Goal: Entertainment & Leisure: Consume media (video, audio)

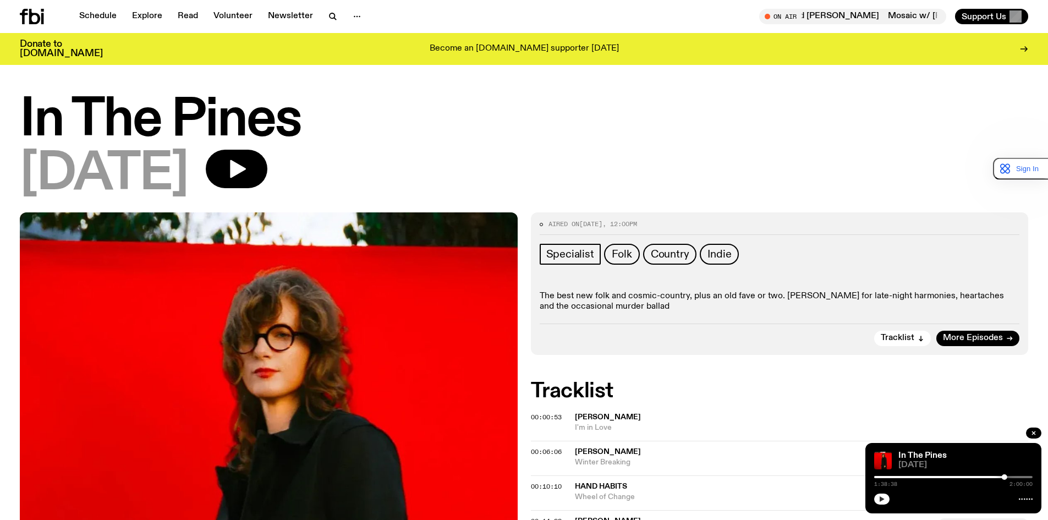
scroll to position [55, 0]
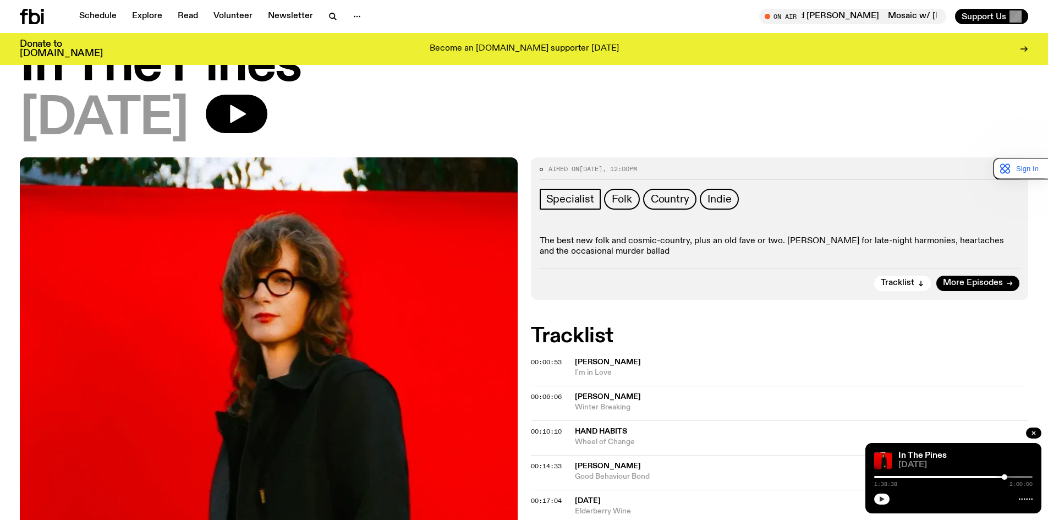
click at [883, 500] on icon "button" at bounding box center [882, 499] width 5 height 6
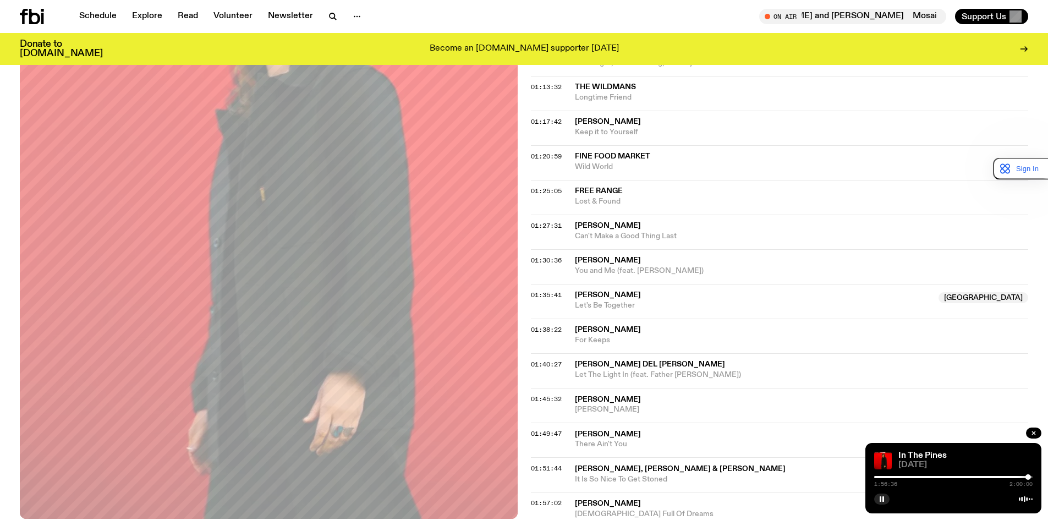
scroll to position [991, 0]
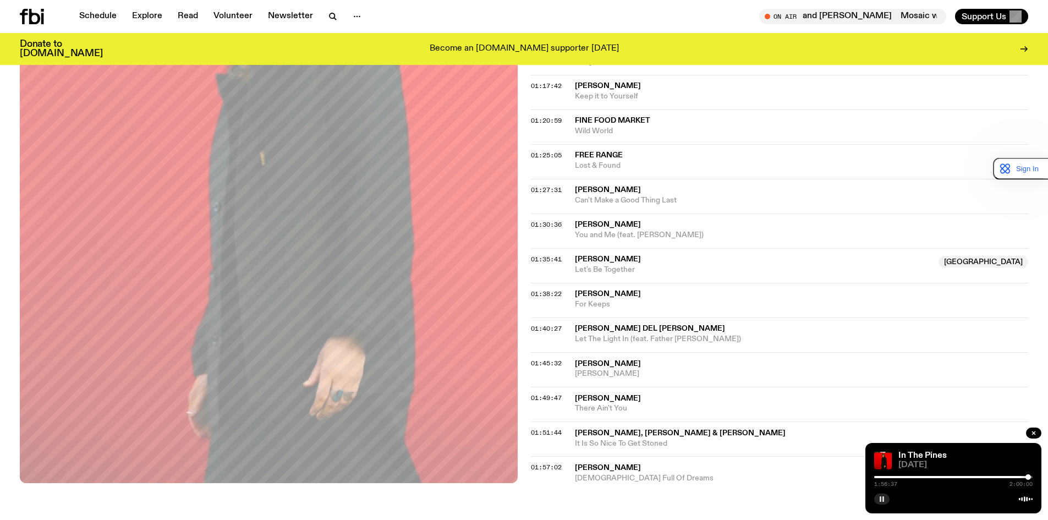
click at [884, 501] on icon "button" at bounding box center [882, 499] width 7 height 7
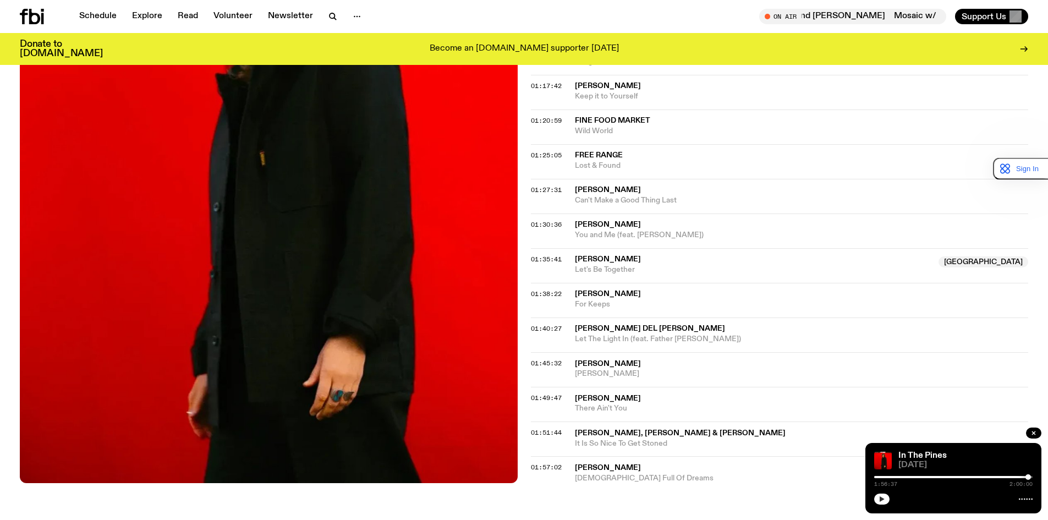
click at [651, 431] on span "[PERSON_NAME], [PERSON_NAME] & [PERSON_NAME]" at bounding box center [680, 433] width 211 height 8
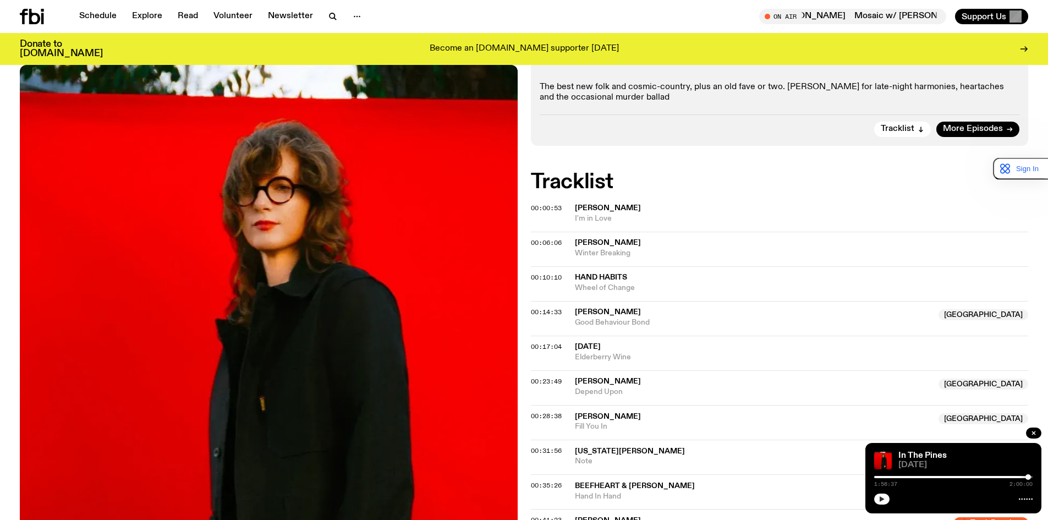
scroll to position [55, 0]
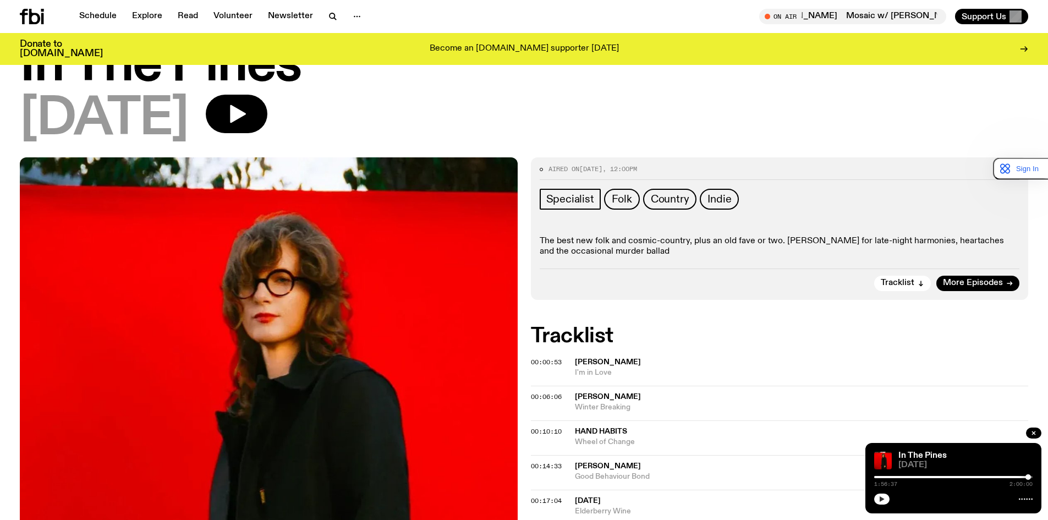
drag, startPoint x: 599, startPoint y: 356, endPoint x: 594, endPoint y: 359, distance: 6.0
click at [591, 363] on span "[PERSON_NAME]" at bounding box center [608, 362] width 66 height 8
click at [550, 362] on span "00:00:53" at bounding box center [546, 362] width 31 height 9
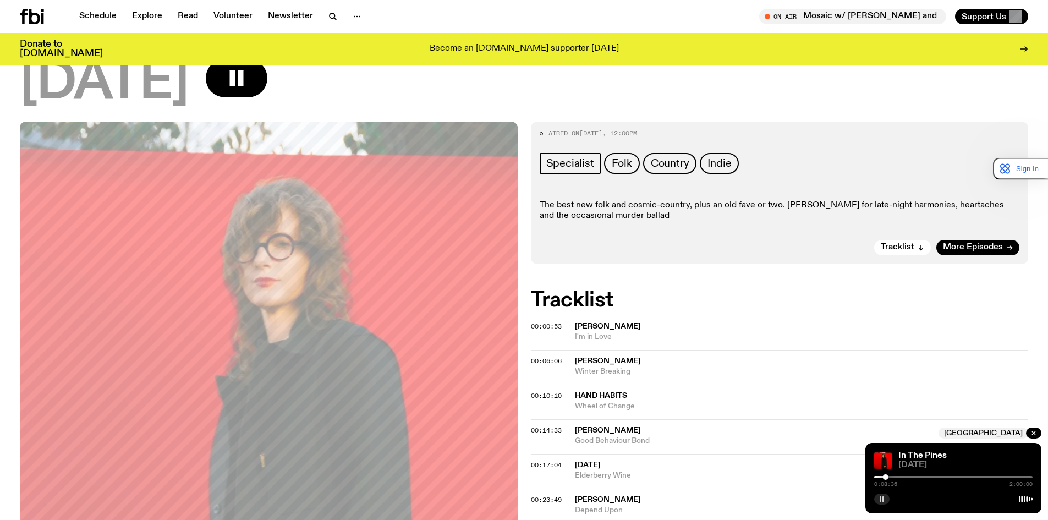
scroll to position [110, 0]
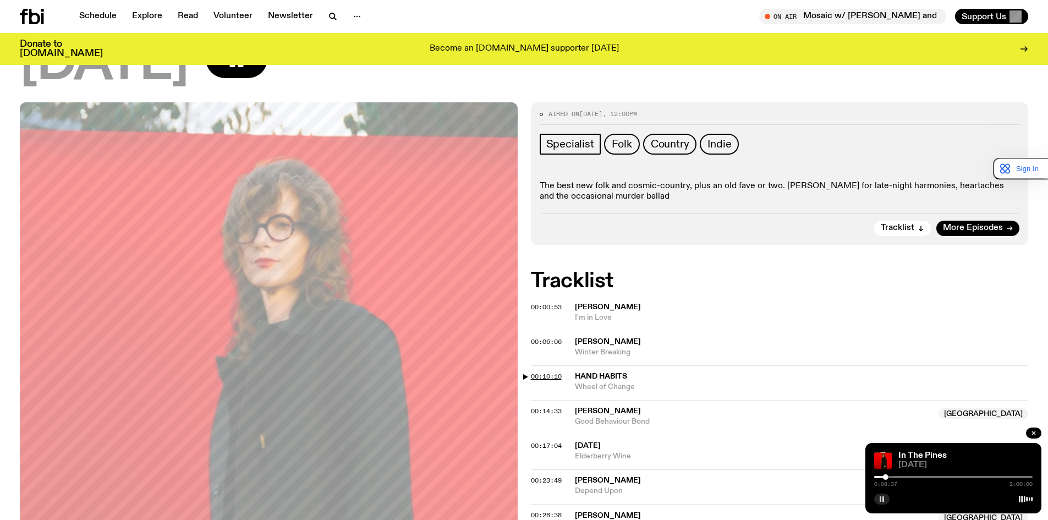
click at [553, 374] on span "00:10:10" at bounding box center [546, 376] width 31 height 9
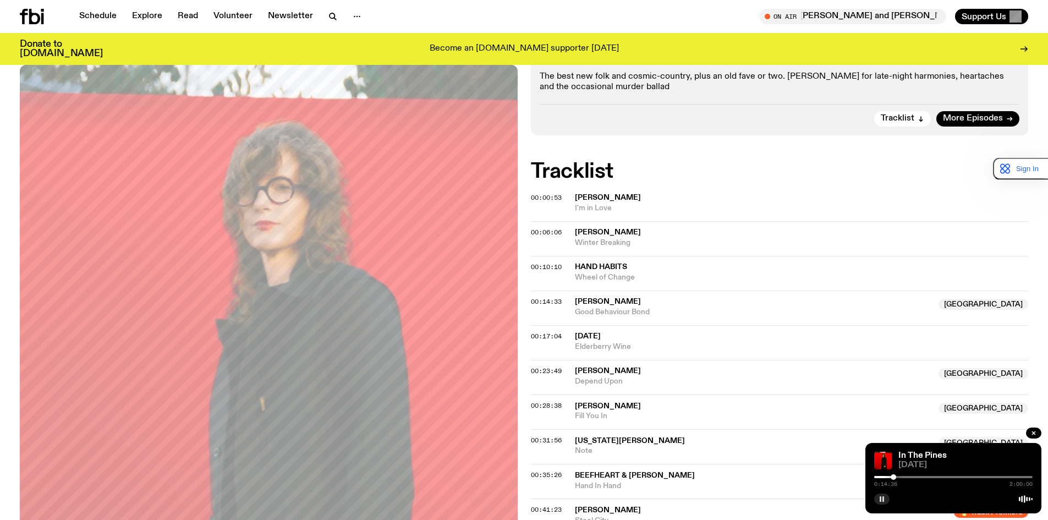
scroll to position [220, 0]
click at [551, 339] on span "00:17:04" at bounding box center [546, 335] width 31 height 9
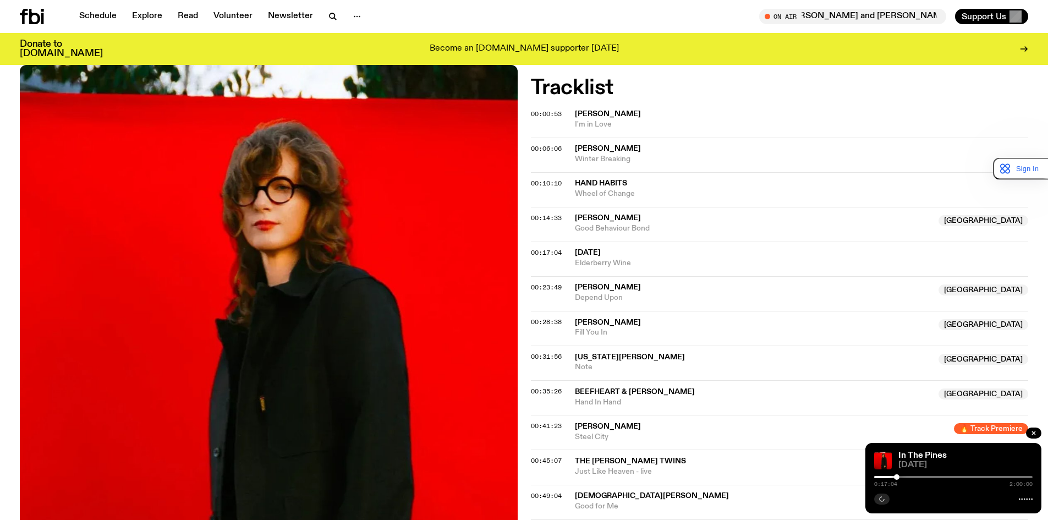
scroll to position [330, 0]
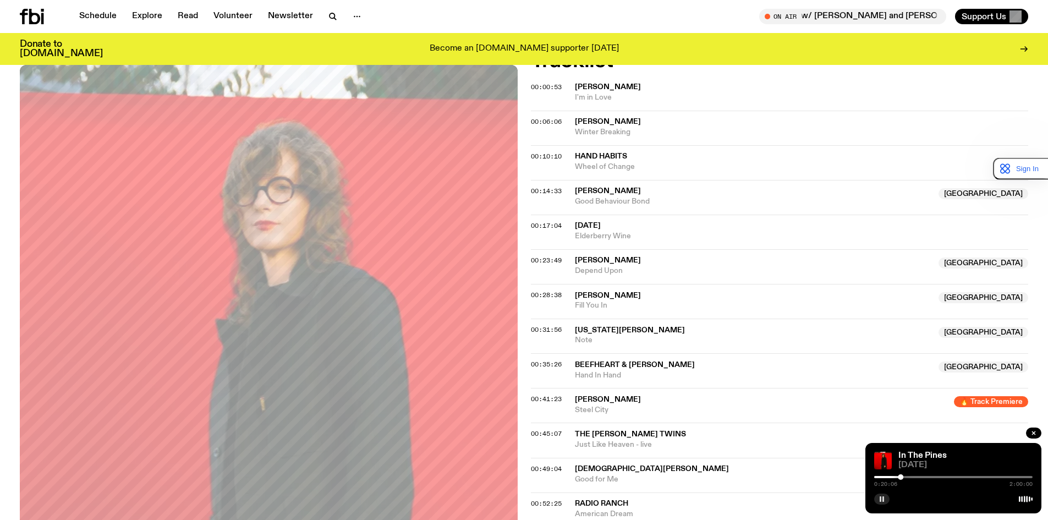
click at [879, 497] on icon "button" at bounding box center [882, 499] width 7 height 7
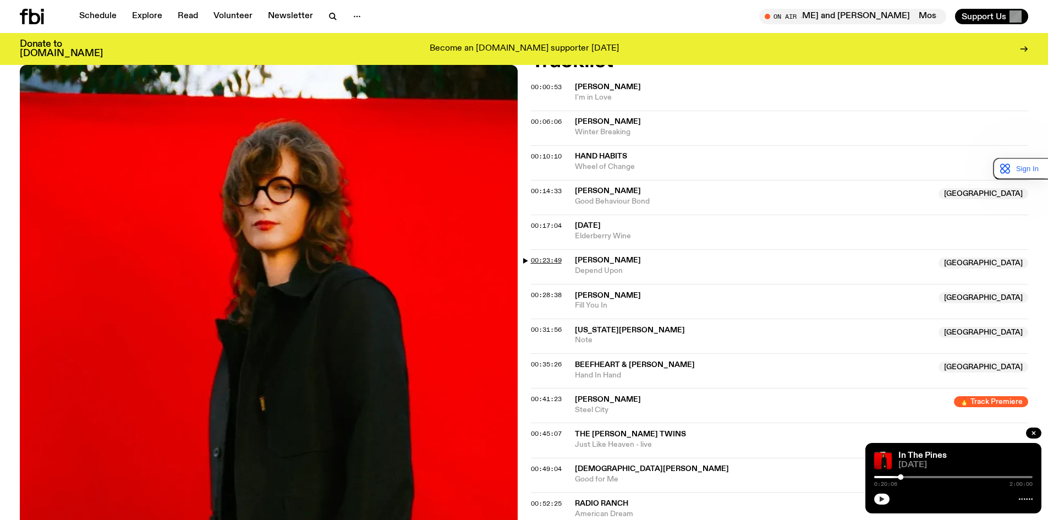
click at [552, 261] on span "00:23:49" at bounding box center [546, 260] width 31 height 9
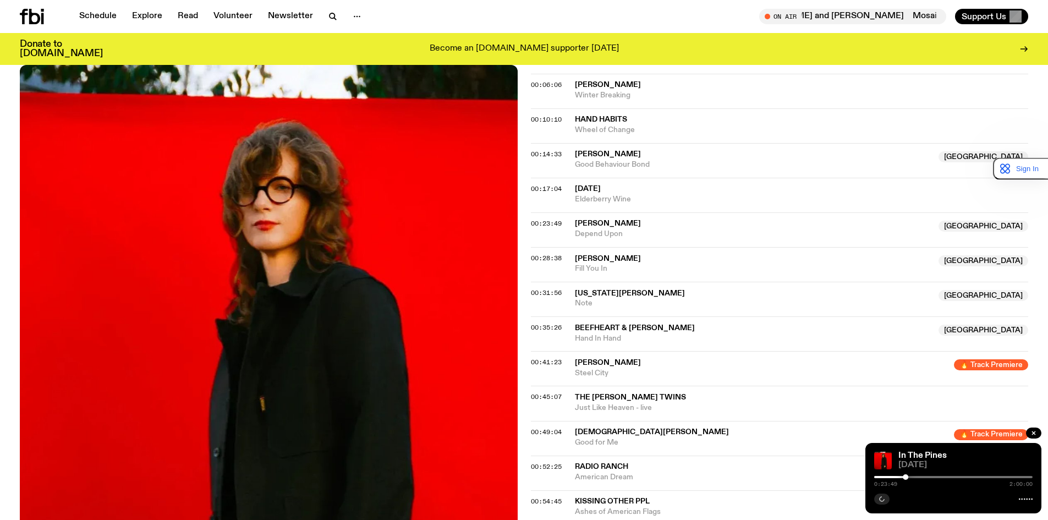
scroll to position [440, 0]
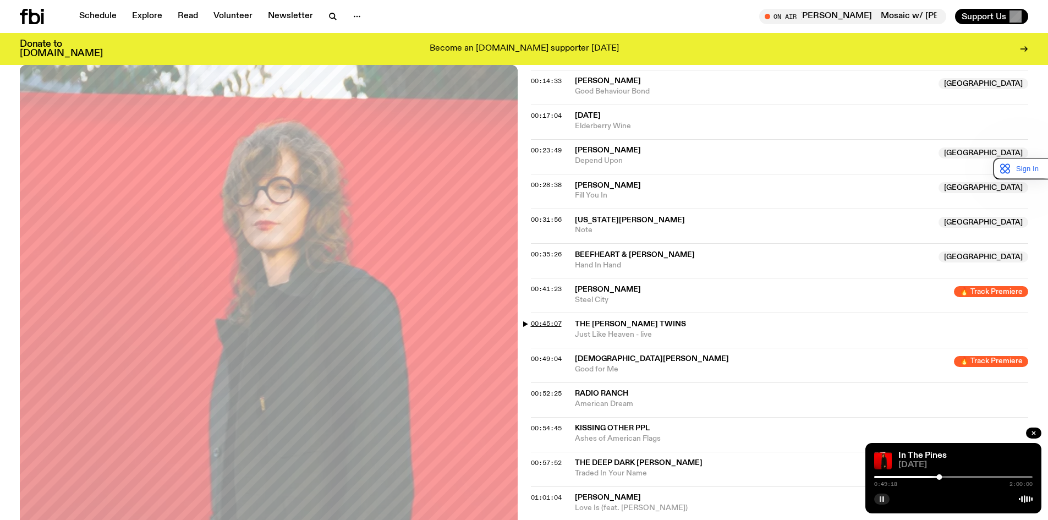
click at [548, 323] on span "00:45:07" at bounding box center [546, 323] width 31 height 9
click at [550, 288] on span "00:41:23" at bounding box center [546, 289] width 31 height 9
click at [610, 325] on span "The [PERSON_NAME] Twins" at bounding box center [630, 324] width 111 height 8
click at [551, 323] on span "00:45:07" at bounding box center [546, 323] width 31 height 9
click at [881, 499] on rect "button" at bounding box center [881, 499] width 2 height 6
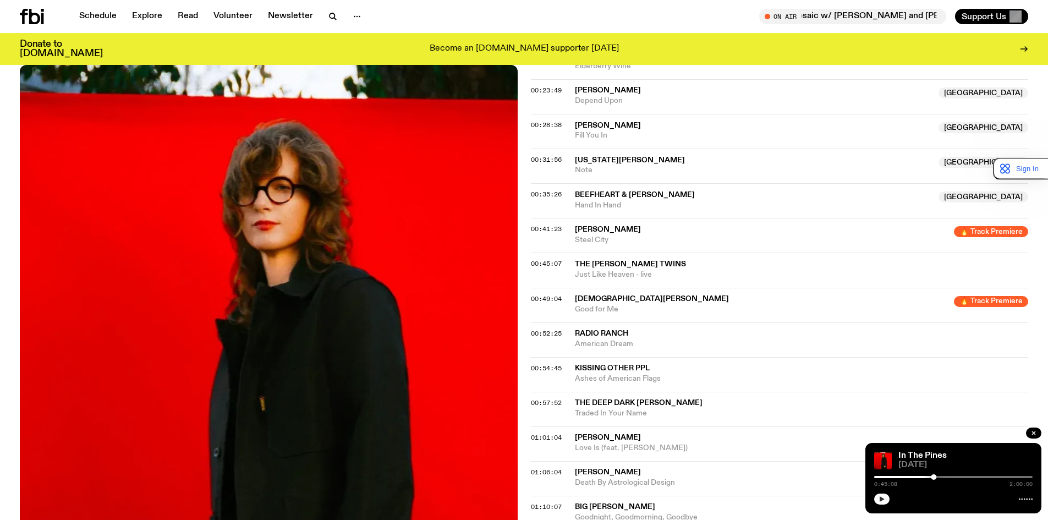
scroll to position [495, 0]
